Goal: Task Accomplishment & Management: Manage account settings

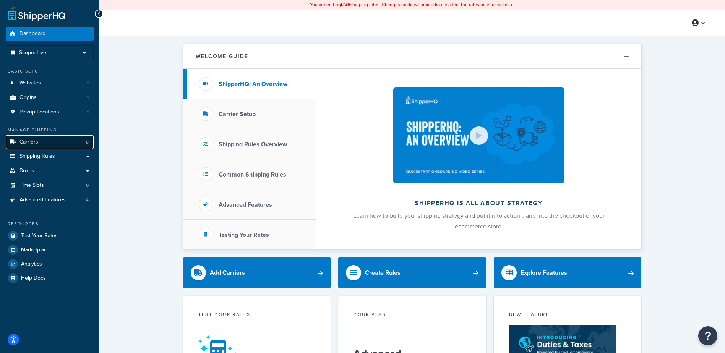
click at [51, 143] on link "Carriers 8" at bounding box center [50, 142] width 88 height 14
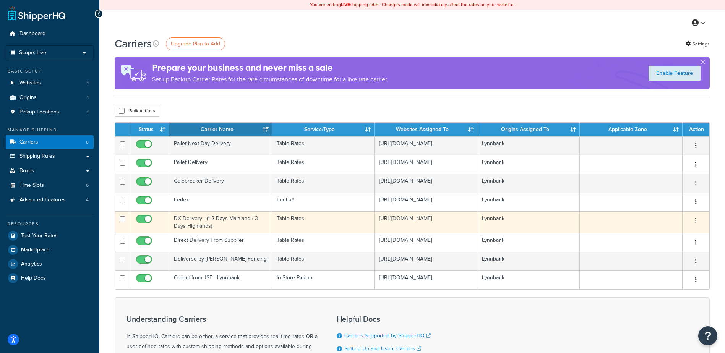
click at [264, 219] on td "DX Delivery - (1-2 Days Mainland / 3 Days Highlands)" at bounding box center [220, 222] width 103 height 22
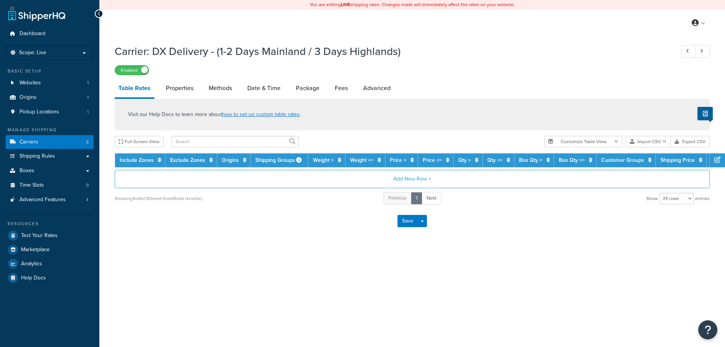
select select "25"
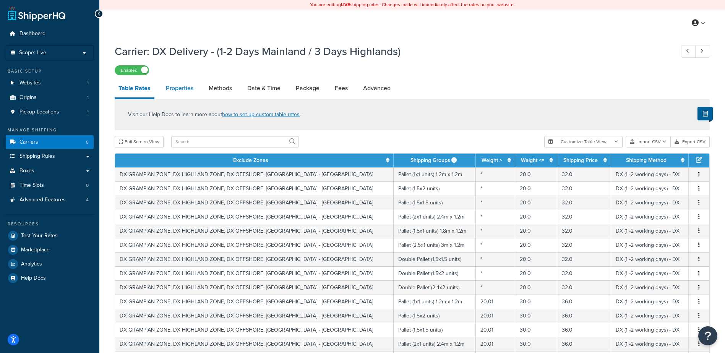
click at [185, 83] on link "Properties" at bounding box center [179, 88] width 35 height 18
select select "HIGHEST"
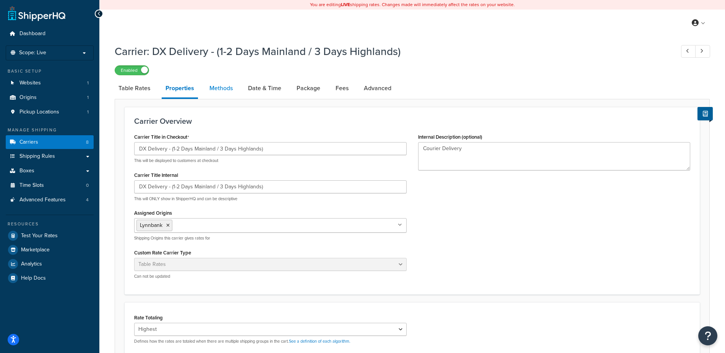
click at [229, 93] on link "Methods" at bounding box center [221, 88] width 31 height 18
select select "25"
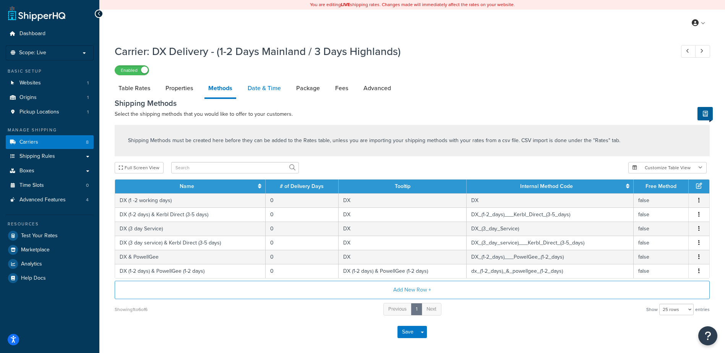
click at [258, 89] on link "Date & Time" at bounding box center [264, 88] width 41 height 18
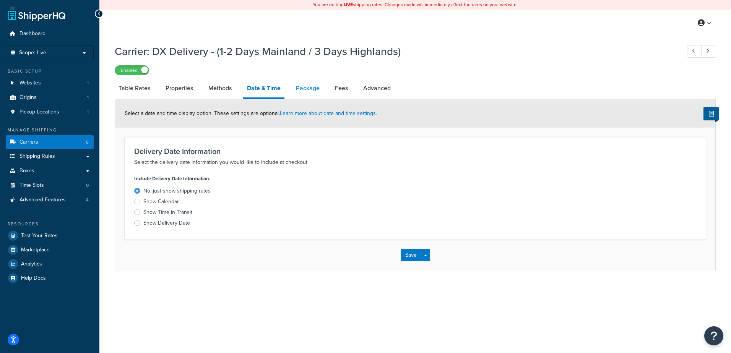
click at [301, 88] on link "Package" at bounding box center [307, 88] width 31 height 18
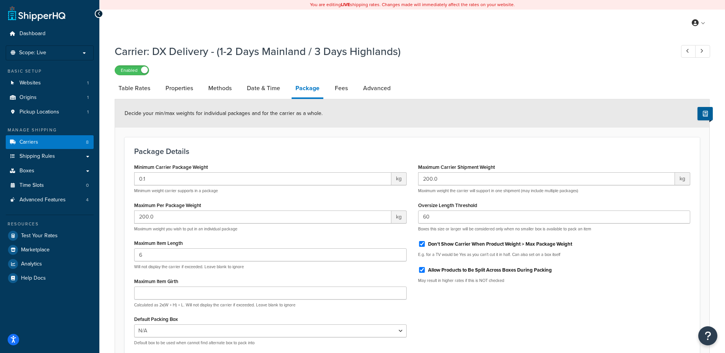
click at [237, 92] on li "Methods" at bounding box center [223, 88] width 39 height 18
click at [265, 89] on link "Date & Time" at bounding box center [263, 88] width 41 height 18
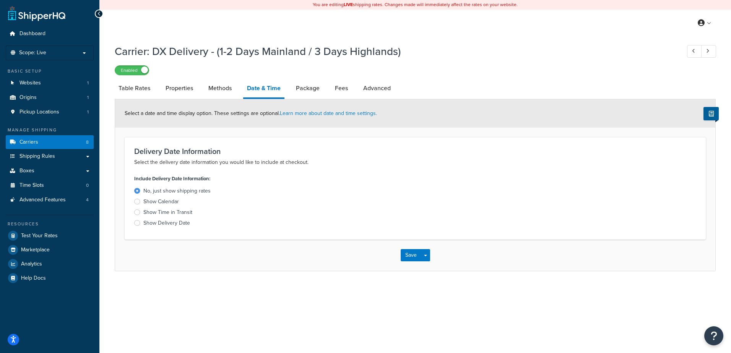
click at [288, 89] on li "Date & Time" at bounding box center [267, 89] width 49 height 20
click at [299, 88] on link "Package" at bounding box center [307, 88] width 31 height 18
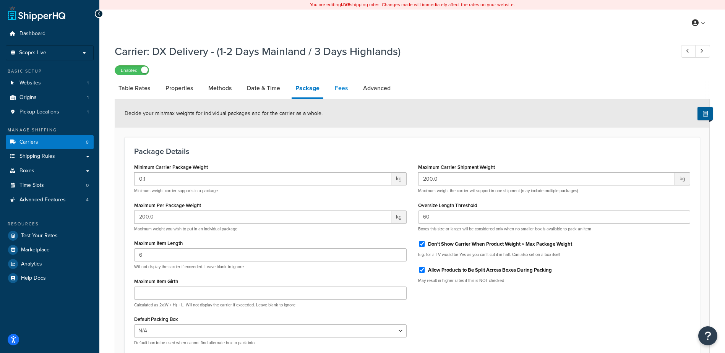
click at [342, 89] on link "Fees" at bounding box center [341, 88] width 21 height 18
select select "AFTER"
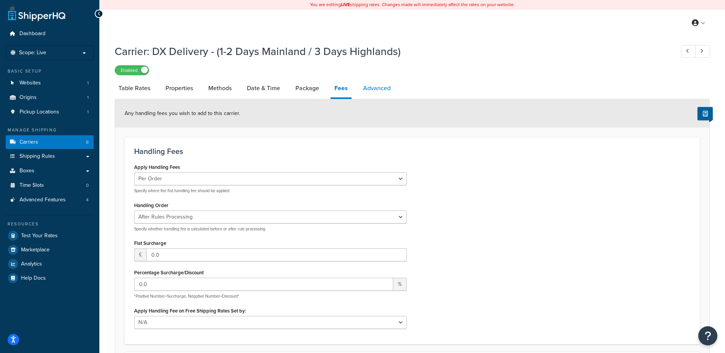
click at [385, 91] on link "Advanced" at bounding box center [376, 88] width 35 height 18
select select "false"
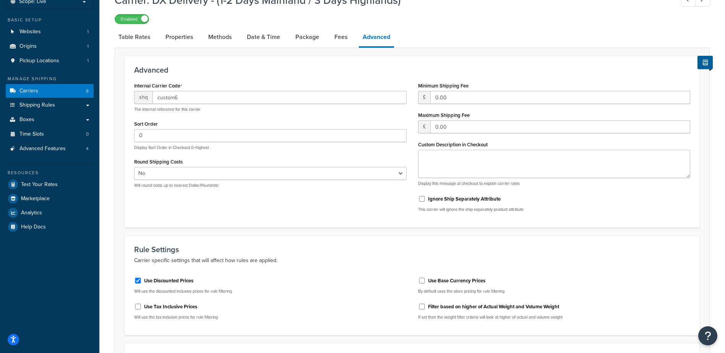
scroll to position [54, 0]
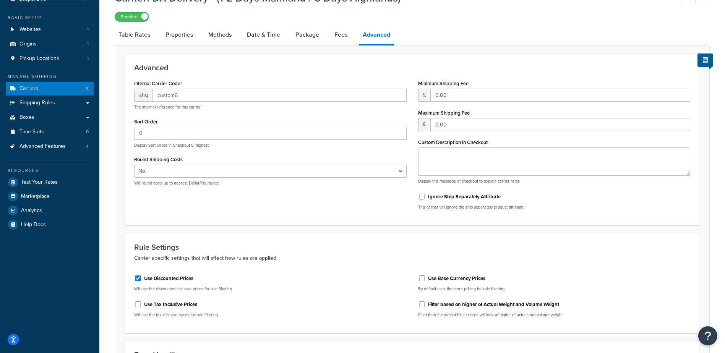
drag, startPoint x: 344, startPoint y: 32, endPoint x: 362, endPoint y: 39, distance: 18.9
click at [344, 32] on link "Fees" at bounding box center [341, 35] width 21 height 18
select select "AFTER"
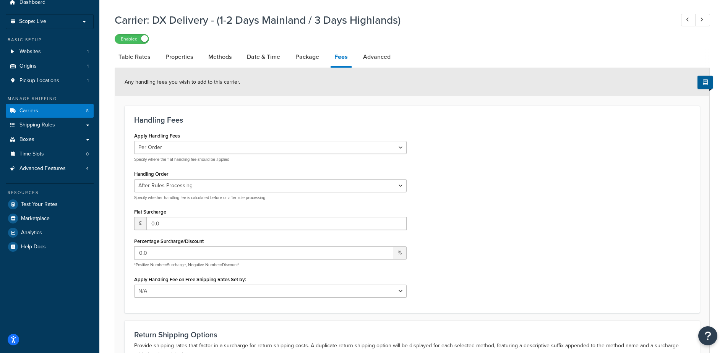
scroll to position [29, 0]
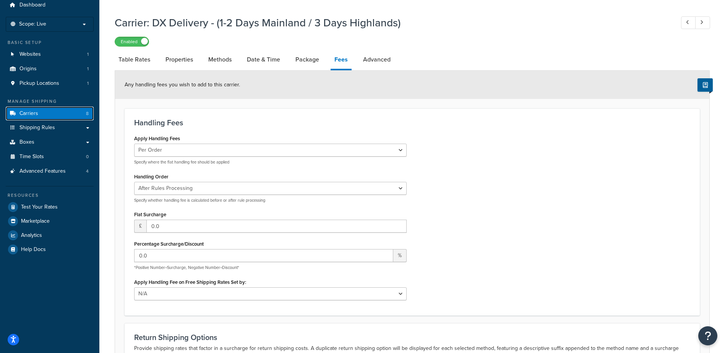
click at [28, 114] on span "Carriers" at bounding box center [28, 113] width 19 height 6
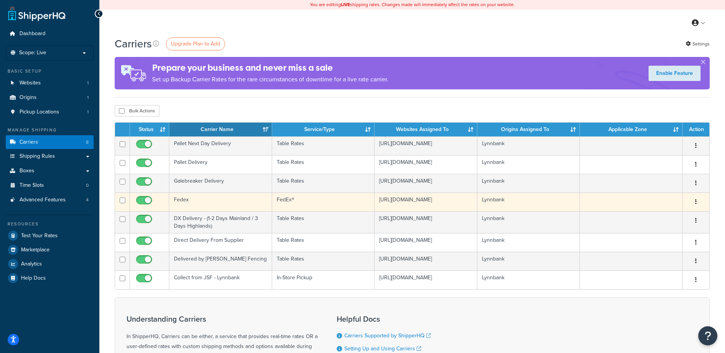
click at [305, 204] on td "FedEx®" at bounding box center [323, 202] width 103 height 19
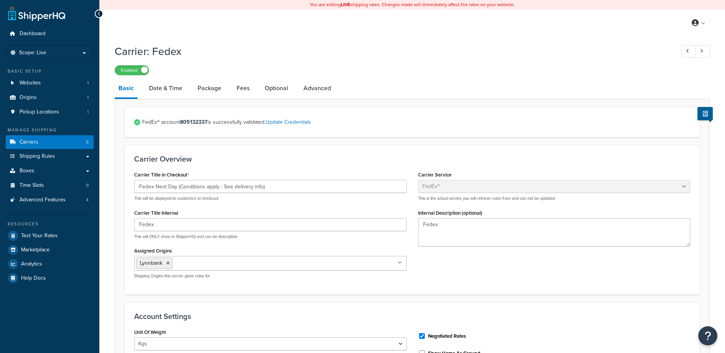
select select "fedEx"
select select "kg"
select select "CM"
select select "REGULAR_PICKUP"
select select "YOUR_PACKAGING"
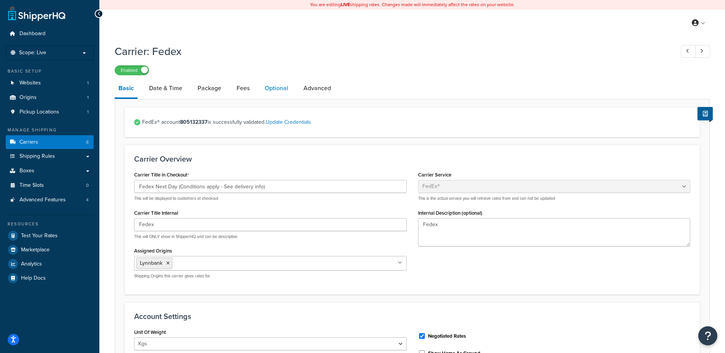
click at [281, 88] on link "Optional" at bounding box center [276, 88] width 31 height 18
select select "business"
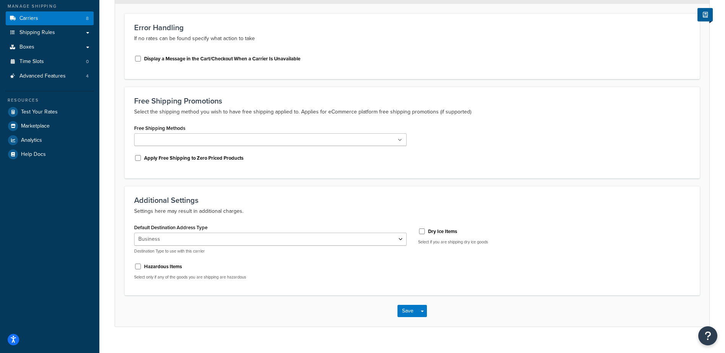
scroll to position [124, 0]
click at [395, 241] on select "Residential Business" at bounding box center [270, 238] width 273 height 13
click at [400, 239] on select "Residential Business" at bounding box center [270, 238] width 273 height 13
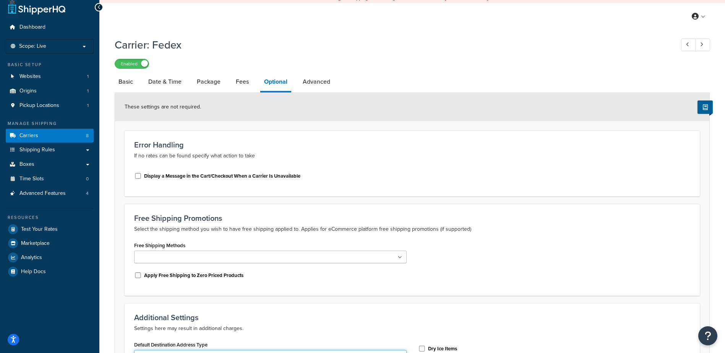
scroll to position [0, 0]
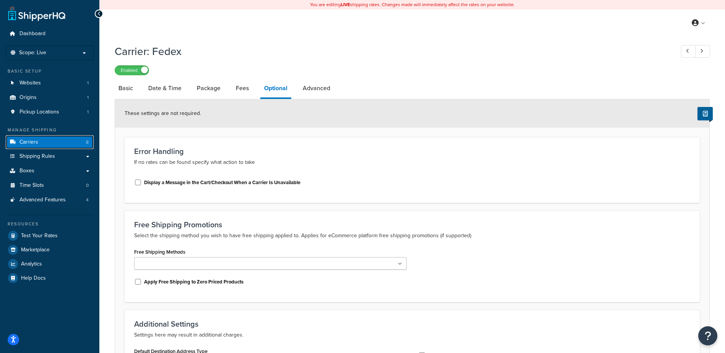
drag, startPoint x: 51, startPoint y: 145, endPoint x: 62, endPoint y: 144, distance: 10.8
click at [51, 145] on link "Carriers 8" at bounding box center [50, 142] width 88 height 14
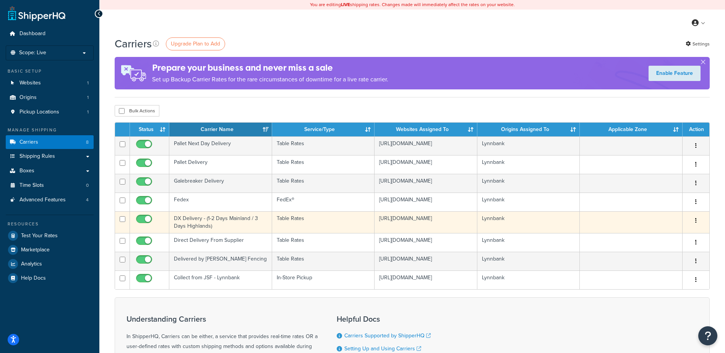
click at [637, 222] on td at bounding box center [631, 222] width 103 height 22
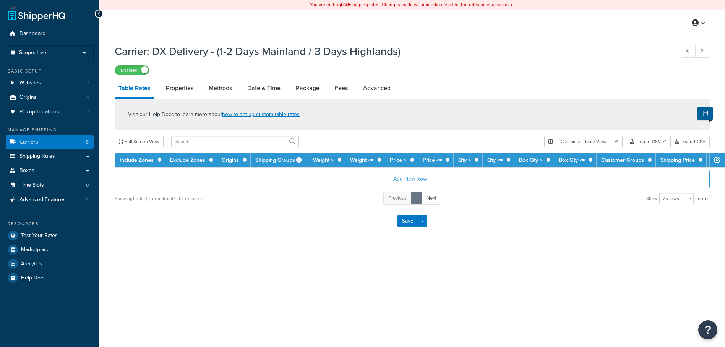
select select "25"
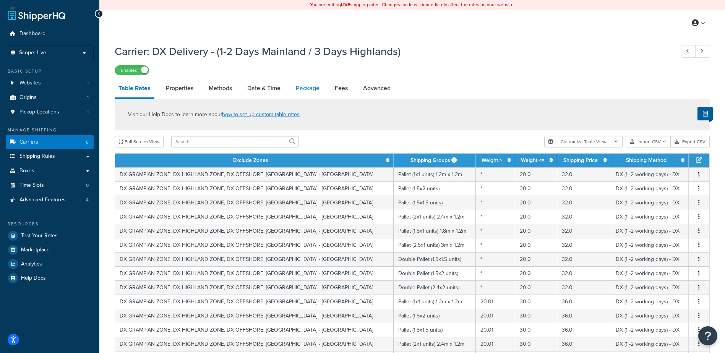
click at [306, 90] on link "Package" at bounding box center [307, 88] width 31 height 18
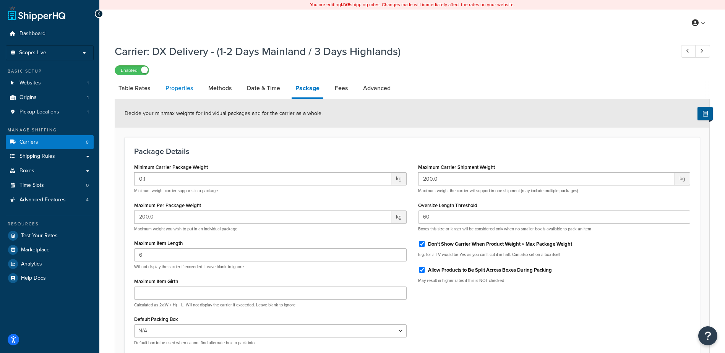
click at [185, 88] on link "Properties" at bounding box center [179, 88] width 35 height 18
select select "HIGHEST"
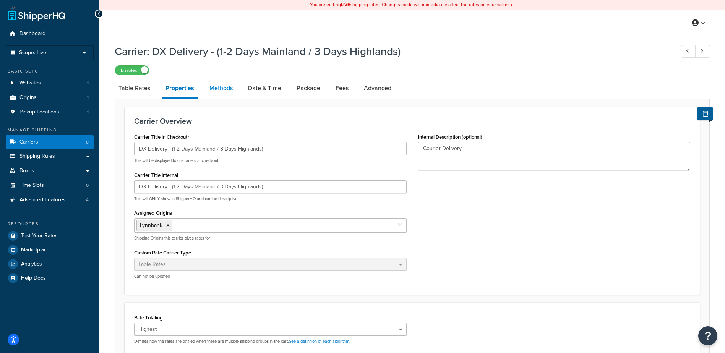
click at [216, 88] on link "Methods" at bounding box center [221, 88] width 31 height 18
select select "25"
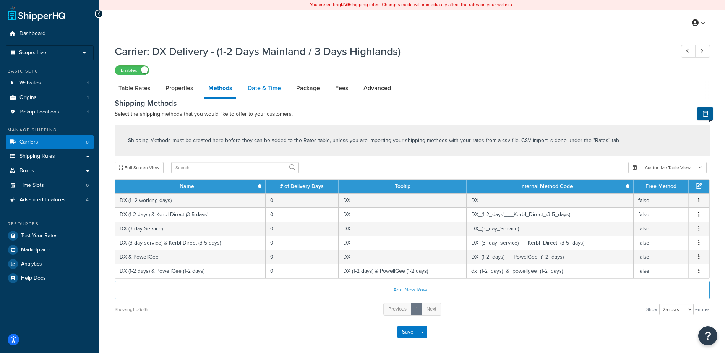
click at [266, 90] on link "Date & Time" at bounding box center [264, 88] width 41 height 18
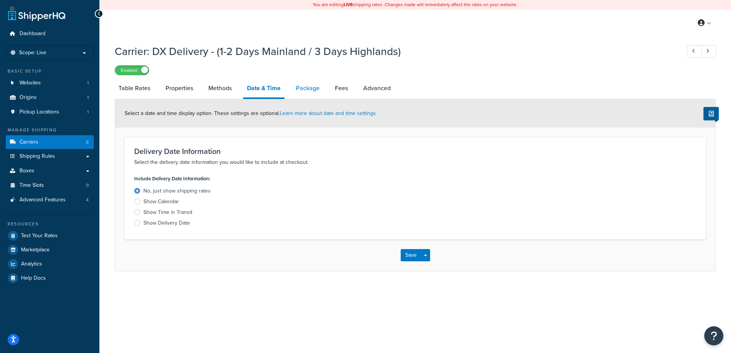
click at [310, 87] on link "Package" at bounding box center [307, 88] width 31 height 18
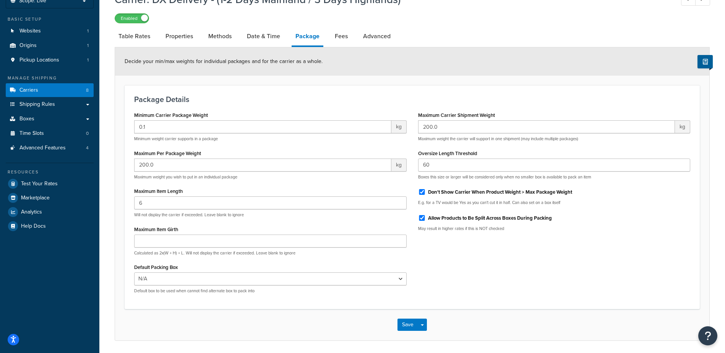
scroll to position [50, 0]
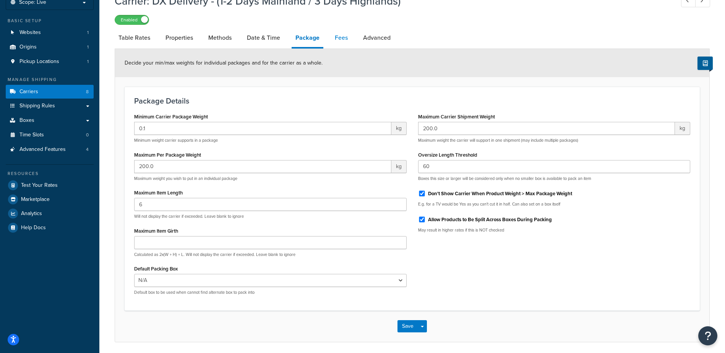
click at [348, 36] on link "Fees" at bounding box center [341, 38] width 21 height 18
select select "AFTER"
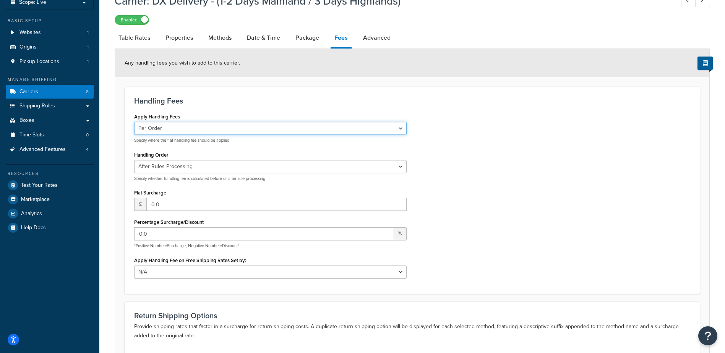
click at [398, 130] on select "Per Order Per Item Per Package" at bounding box center [270, 128] width 273 height 13
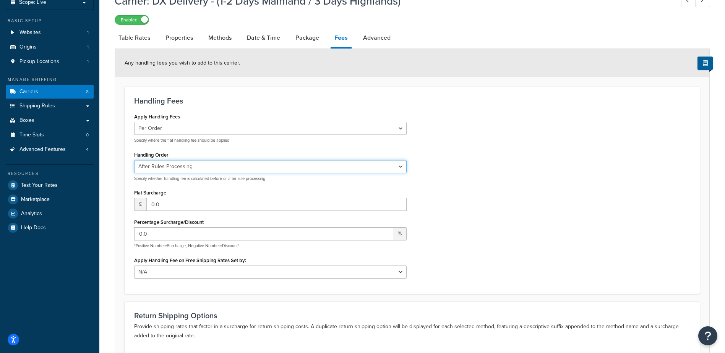
click at [397, 166] on select "Before Rules Processing After Rules Processing" at bounding box center [270, 166] width 273 height 13
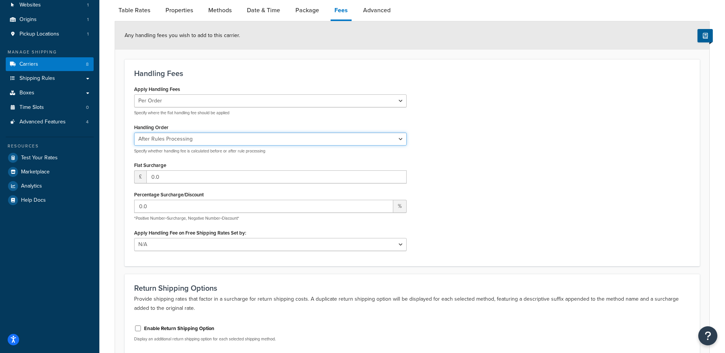
scroll to position [79, 0]
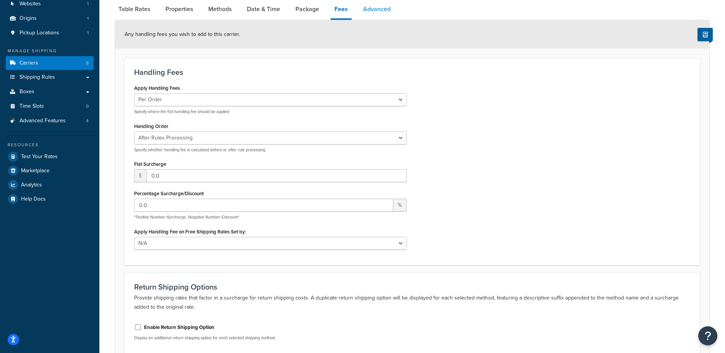
click at [378, 13] on link "Advanced" at bounding box center [376, 9] width 35 height 18
select select "false"
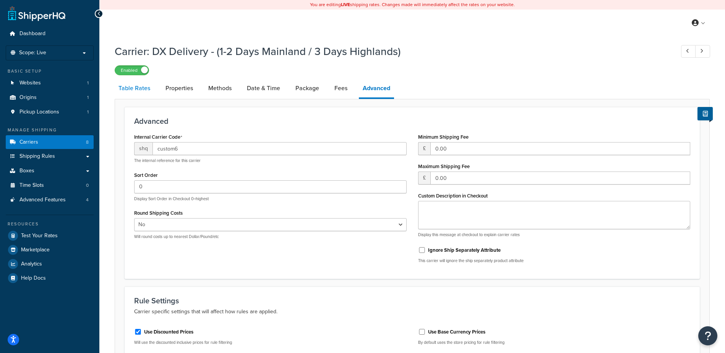
click at [136, 88] on link "Table Rates" at bounding box center [134, 88] width 39 height 18
select select "25"
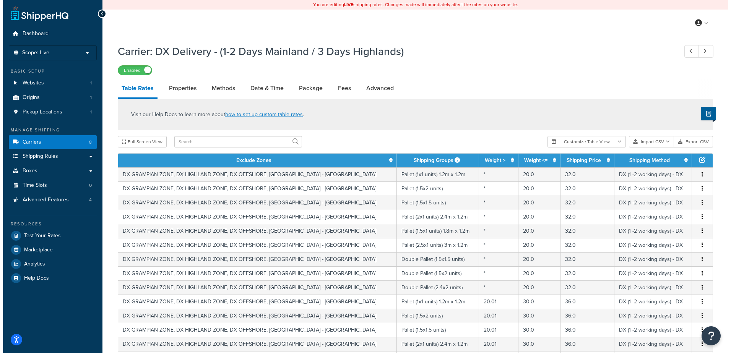
scroll to position [277, 0]
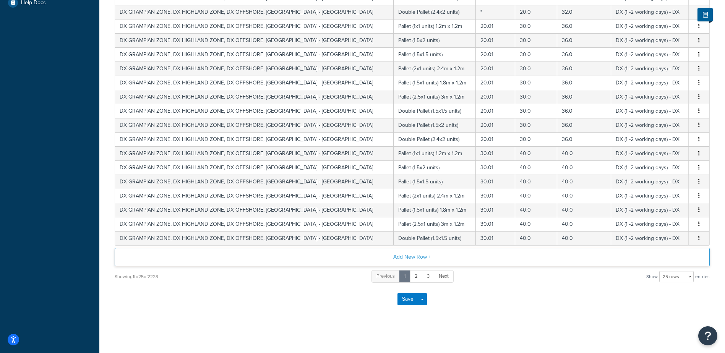
click at [431, 255] on button "Add New Row +" at bounding box center [412, 257] width 595 height 18
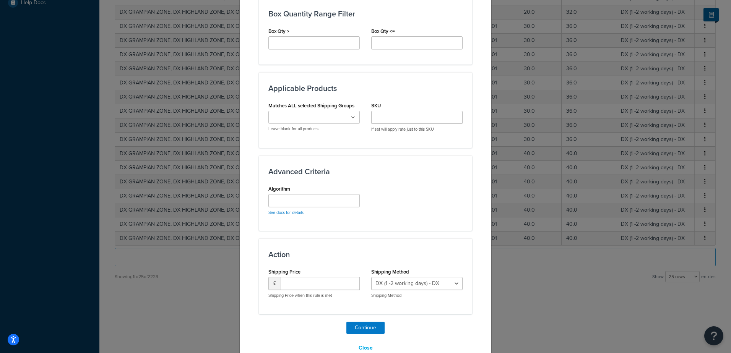
scroll to position [437, 0]
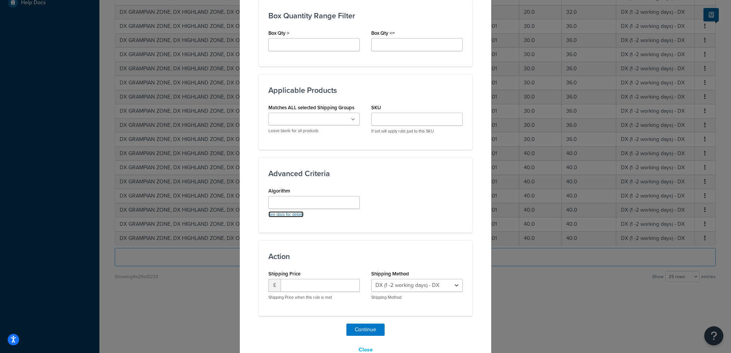
click at [273, 214] on link "See docs for details" at bounding box center [285, 214] width 35 height 6
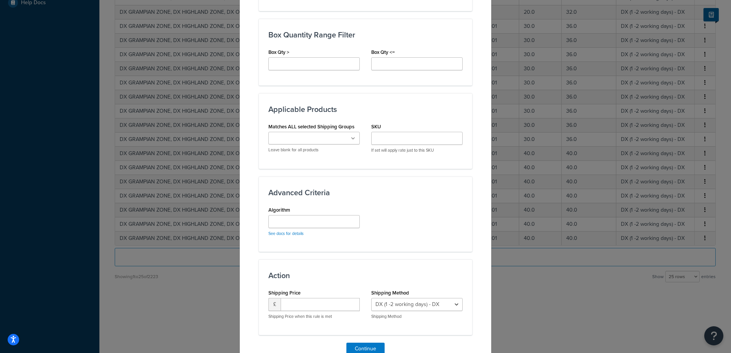
click at [348, 136] on ul at bounding box center [313, 138] width 91 height 13
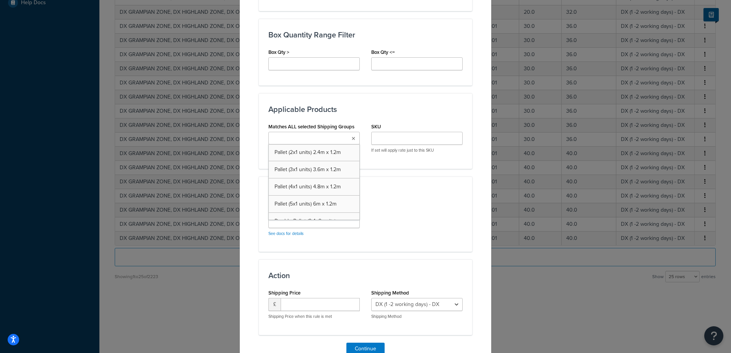
click at [348, 136] on ul at bounding box center [313, 138] width 91 height 13
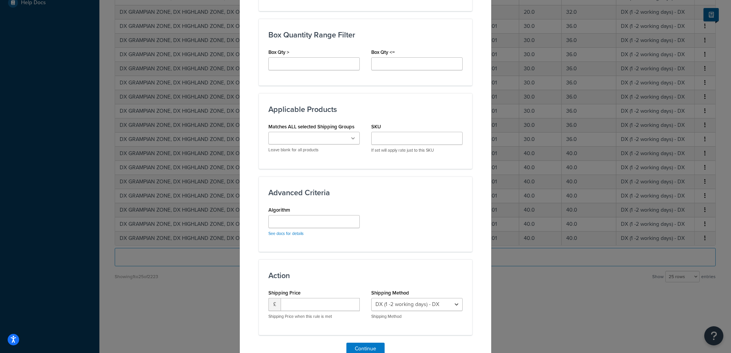
click at [401, 99] on div "Applicable Products Matches ALL selected Shipping Groups Pallet (2x1 units) 2.4…" at bounding box center [365, 130] width 213 height 75
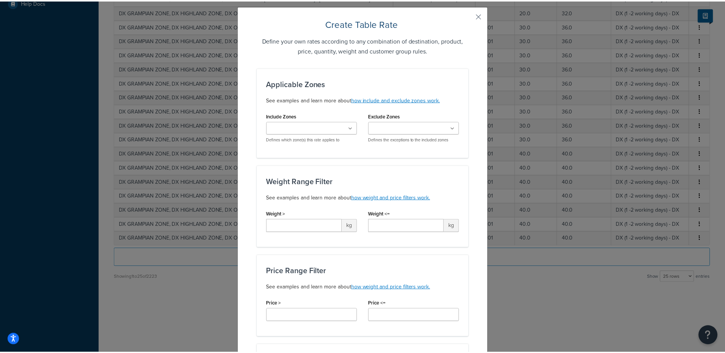
scroll to position [7, 0]
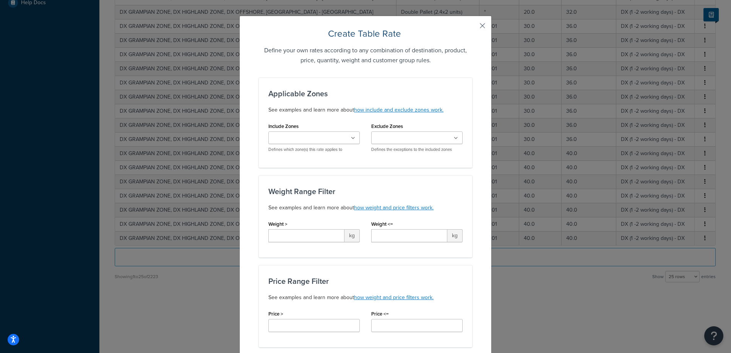
click at [472, 28] on button "button" at bounding box center [471, 29] width 2 height 2
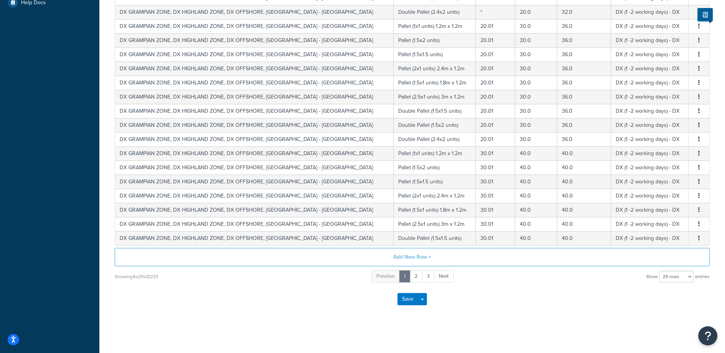
scroll to position [0, 0]
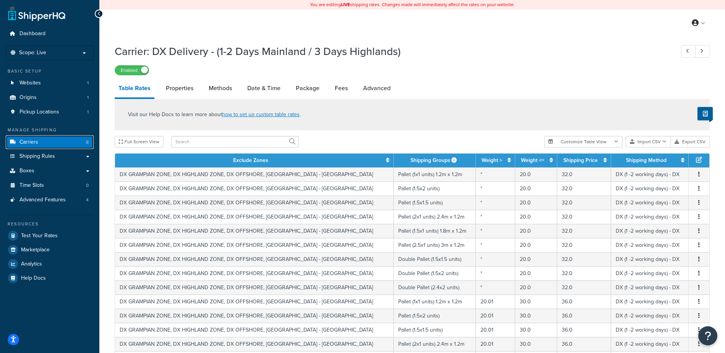
click at [58, 148] on link "Carriers 8" at bounding box center [50, 142] width 88 height 14
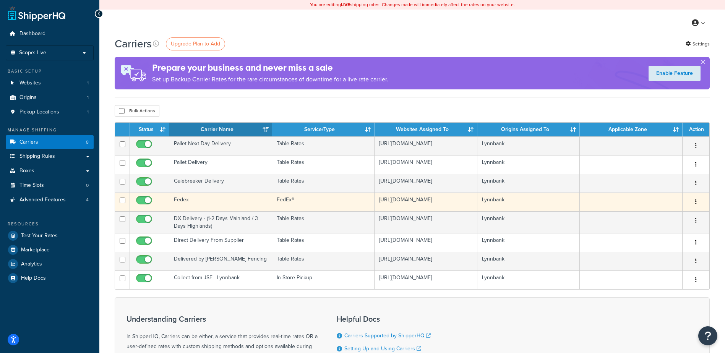
click at [205, 201] on td "Fedex" at bounding box center [220, 202] width 103 height 19
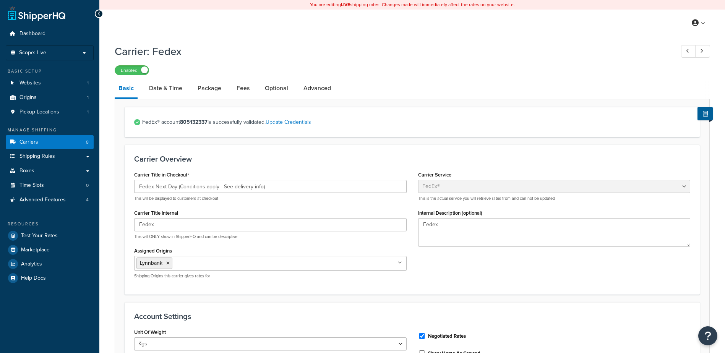
select select "fedEx"
select select "kg"
select select "CM"
select select "REGULAR_PICKUP"
select select "YOUR_PACKAGING"
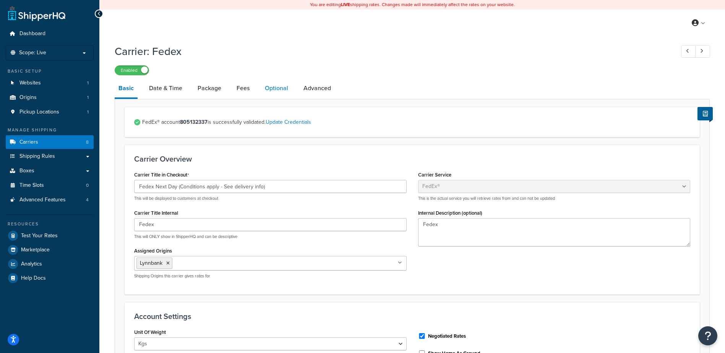
click at [273, 87] on link "Optional" at bounding box center [276, 88] width 31 height 18
select select "business"
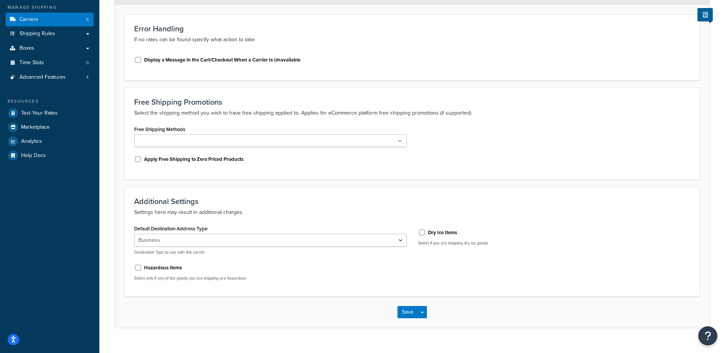
scroll to position [127, 0]
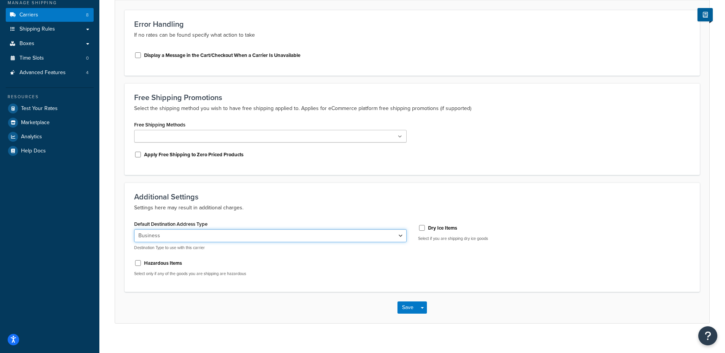
click at [265, 237] on select "Residential Business" at bounding box center [270, 235] width 273 height 13
drag, startPoint x: 328, startPoint y: 216, endPoint x: 332, endPoint y: 181, distance: 34.6
click at [328, 216] on div "Additional Settings Settings here may result in additional charges. Default Des…" at bounding box center [412, 237] width 575 height 109
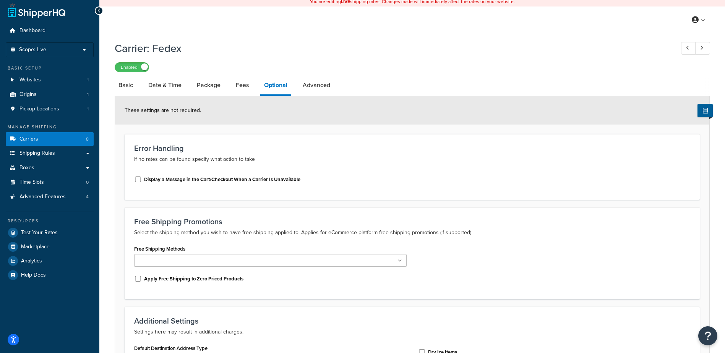
scroll to position [0, 0]
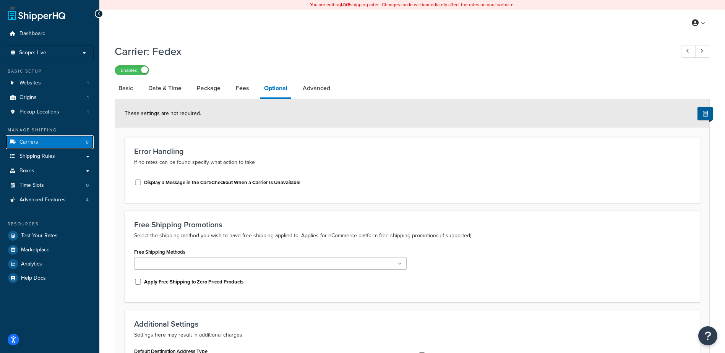
click at [64, 140] on link "Carriers 8" at bounding box center [50, 142] width 88 height 14
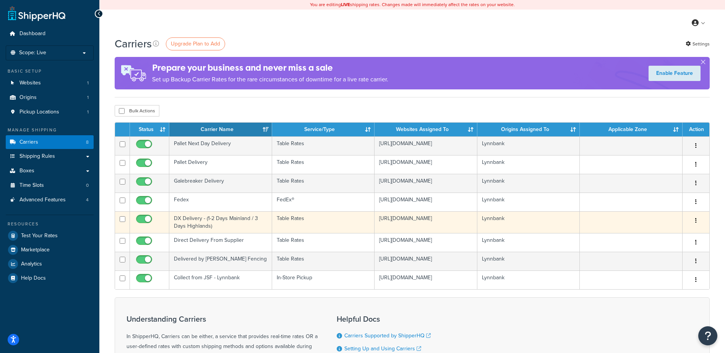
click at [213, 224] on td "DX Delivery - (1-2 Days Mainland / 3 Days Highlands)" at bounding box center [220, 222] width 103 height 22
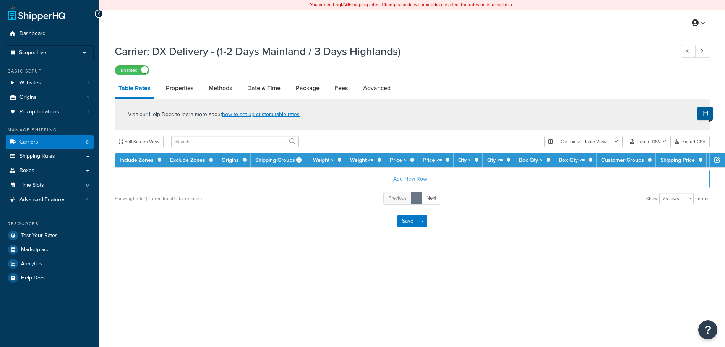
select select "25"
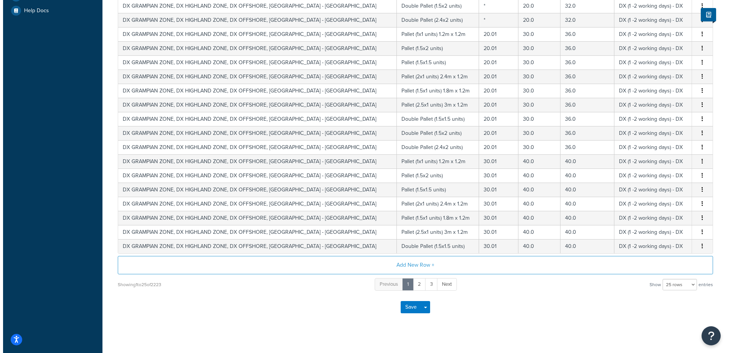
scroll to position [277, 0]
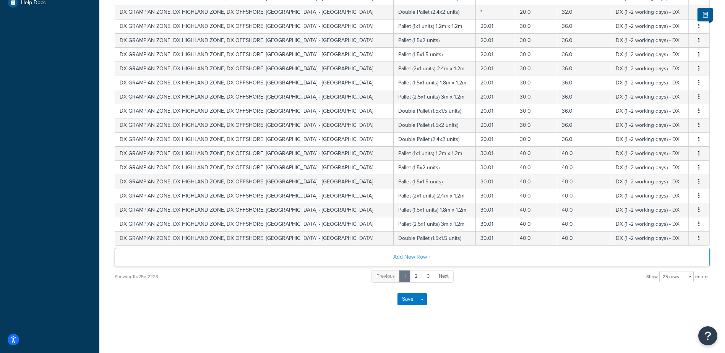
click at [397, 262] on button "Add New Row +" at bounding box center [412, 257] width 595 height 18
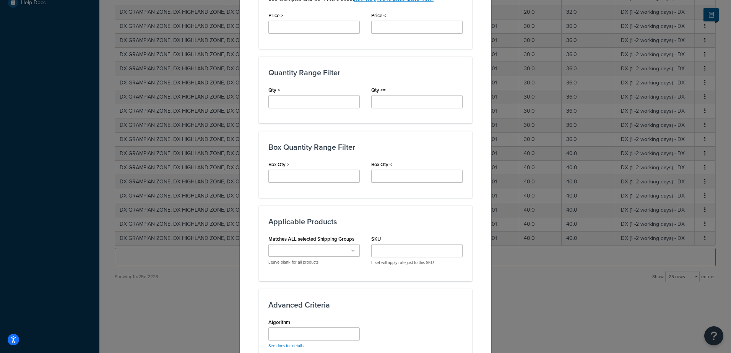
scroll to position [315, 0]
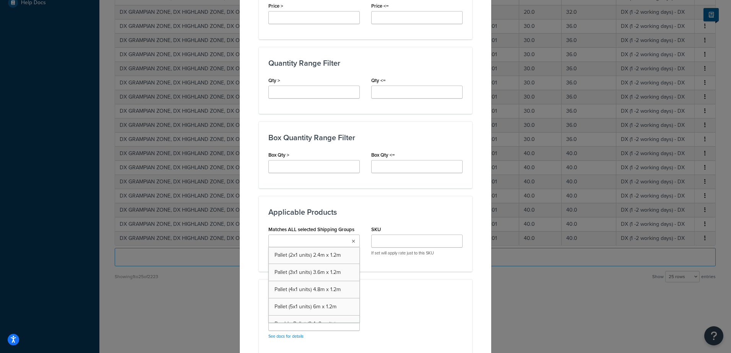
click at [341, 236] on ul at bounding box center [313, 241] width 91 height 13
click at [340, 214] on h3 "Applicable Products" at bounding box center [365, 212] width 194 height 8
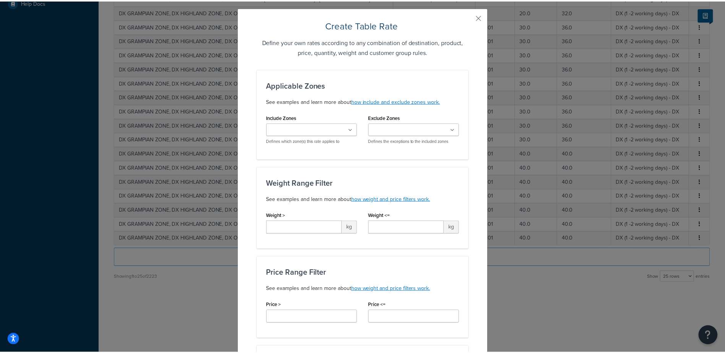
scroll to position [0, 0]
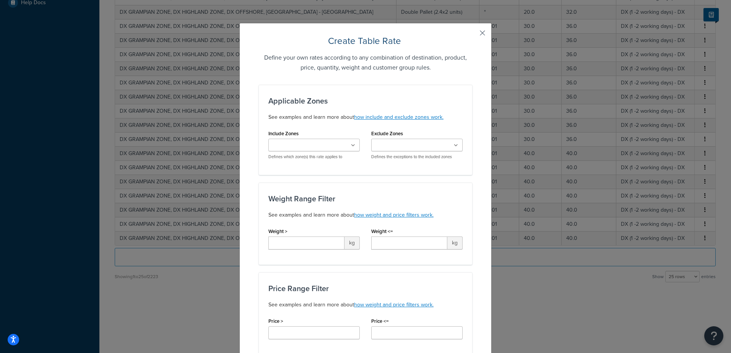
click at [472, 35] on button "button" at bounding box center [471, 36] width 2 height 2
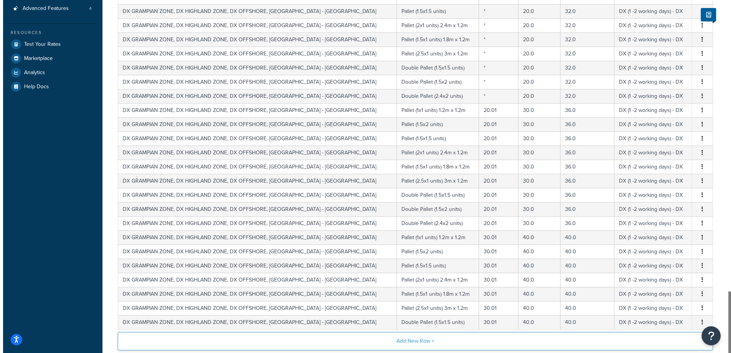
scroll to position [277, 0]
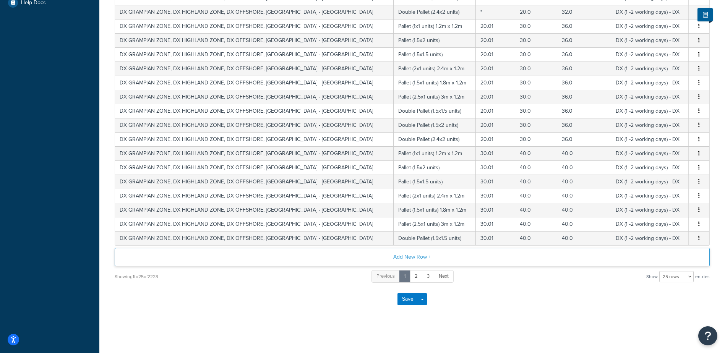
click at [385, 263] on button "Add New Row +" at bounding box center [412, 257] width 595 height 18
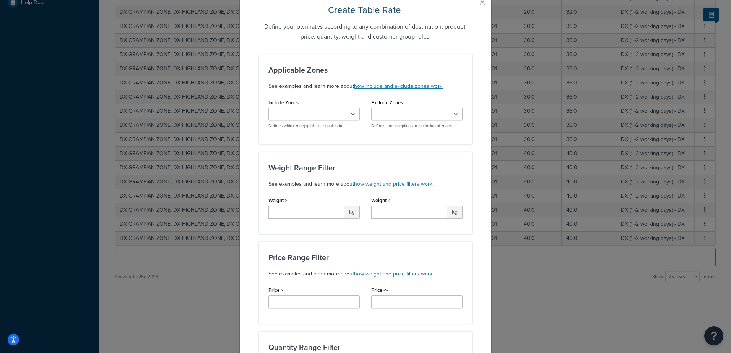
scroll to position [16, 0]
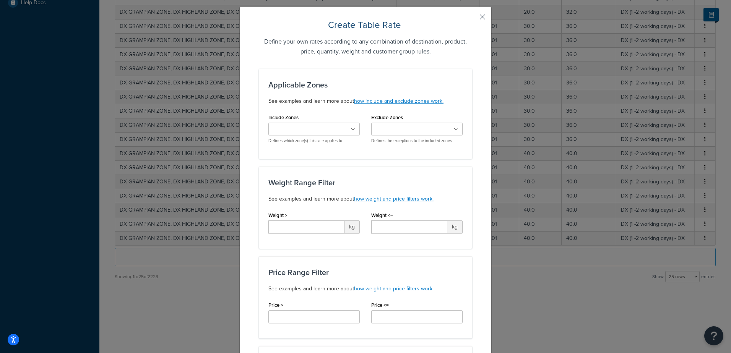
click at [351, 130] on icon at bounding box center [353, 129] width 4 height 5
click at [398, 157] on div "Applicable Zones See examples and learn more about how include and exclude zone…" at bounding box center [365, 114] width 213 height 90
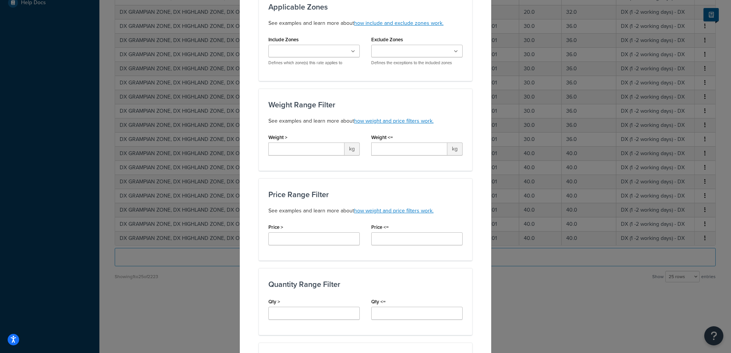
scroll to position [93, 0]
